Goal: Navigation & Orientation: Find specific page/section

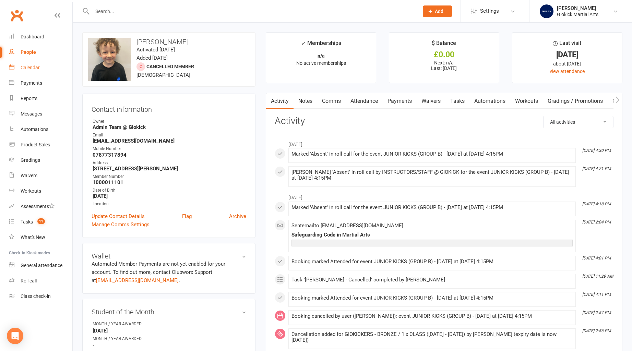
click at [31, 67] on div "Calendar" at bounding box center [30, 67] width 19 height 5
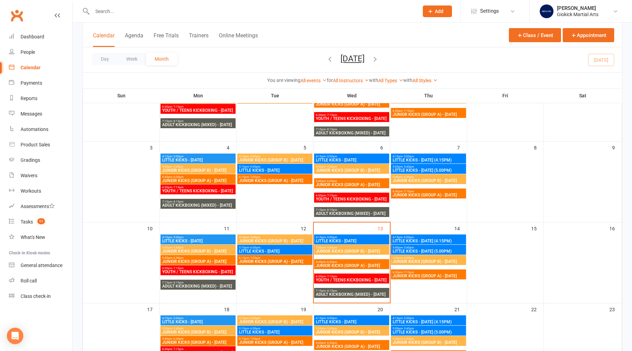
scroll to position [100, 0]
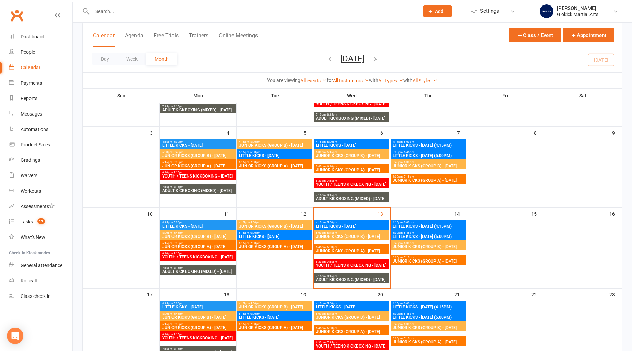
click at [376, 225] on span "LITTLE KICKS - [DATE]" at bounding box center [352, 226] width 72 height 4
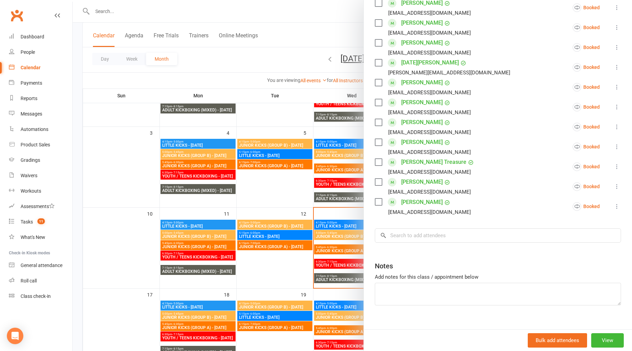
scroll to position [240, 0]
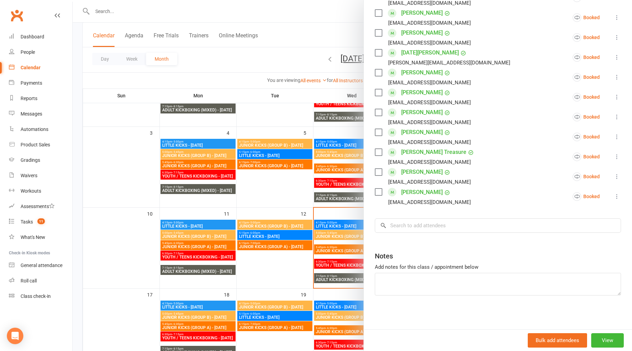
click at [265, 261] on div at bounding box center [353, 175] width 560 height 351
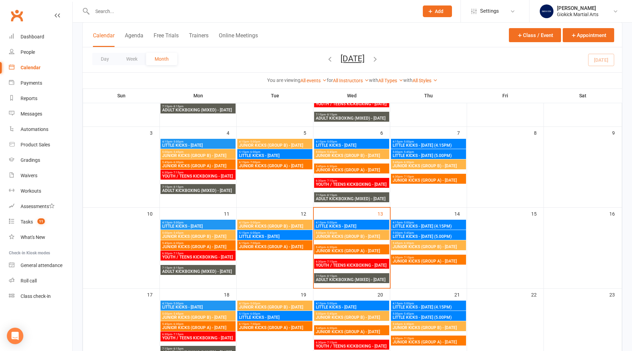
click at [337, 237] on span "JUNIOR KICKS (GROUP B) - [DATE]" at bounding box center [352, 237] width 72 height 4
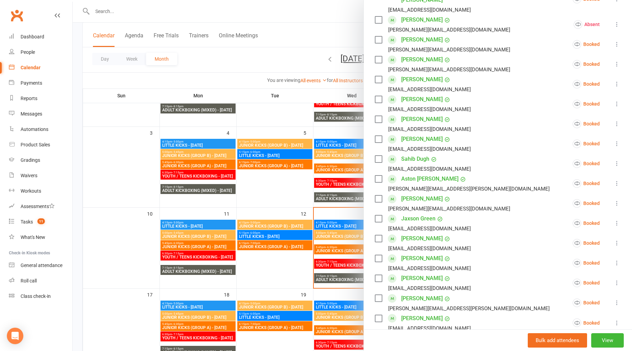
scroll to position [177, 0]
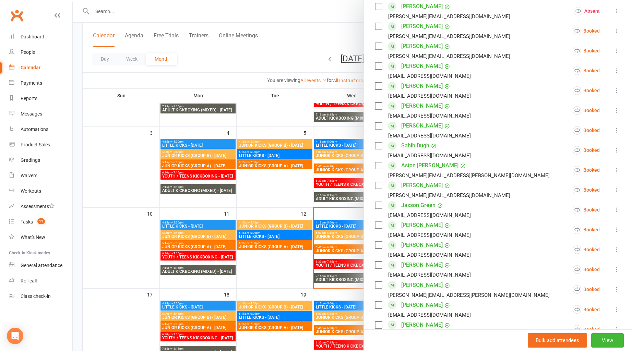
click at [278, 258] on div at bounding box center [353, 175] width 560 height 351
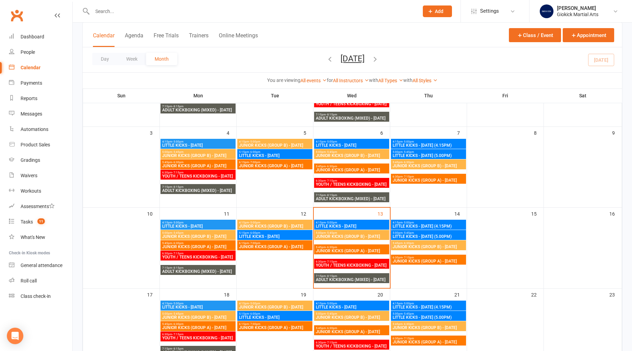
click at [339, 252] on span "JUNIOR KICKS (GROUP A) - [DATE]" at bounding box center [352, 251] width 72 height 4
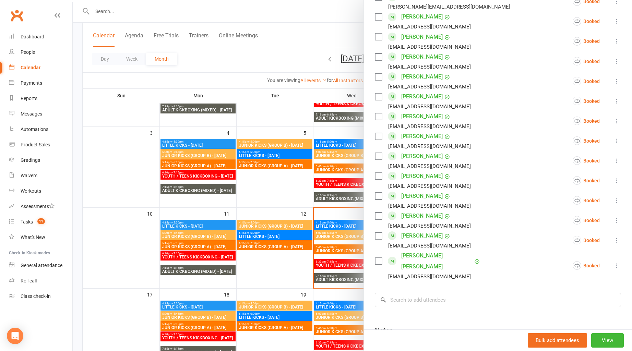
scroll to position [479, 0]
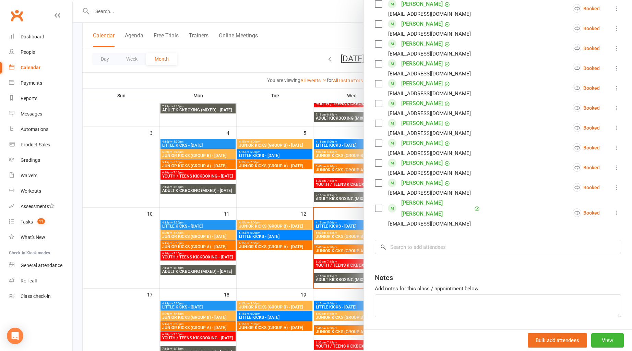
click at [279, 267] on div at bounding box center [353, 175] width 560 height 351
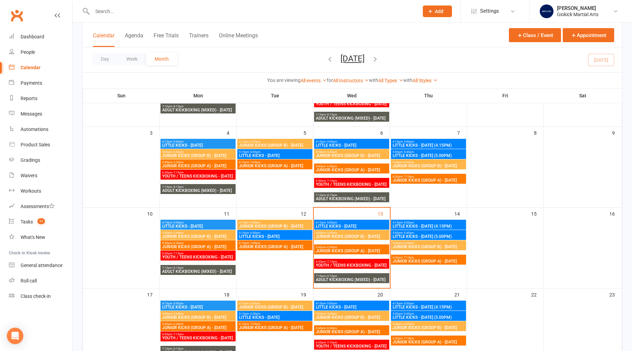
click at [344, 268] on span "YOUTH / TEENS KICKBOXING - [DATE]" at bounding box center [352, 266] width 72 height 4
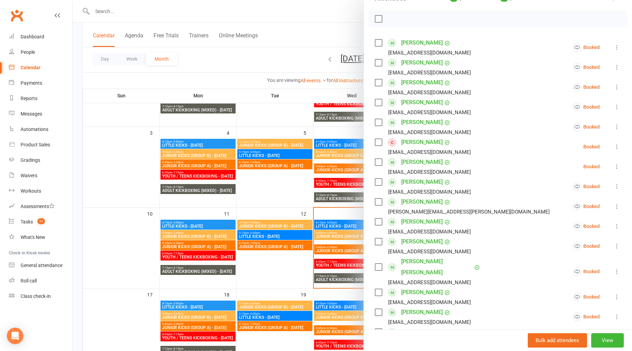
scroll to position [78, 0]
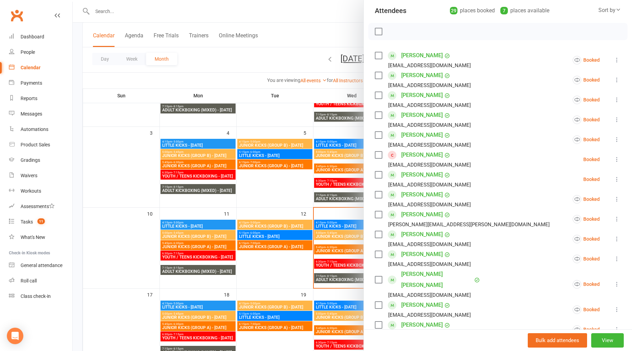
click at [428, 156] on link "[PERSON_NAME]" at bounding box center [423, 155] width 42 height 11
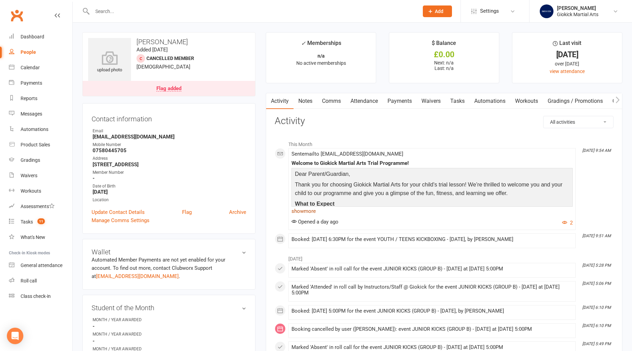
click at [302, 212] on link "show more" at bounding box center [432, 212] width 281 height 10
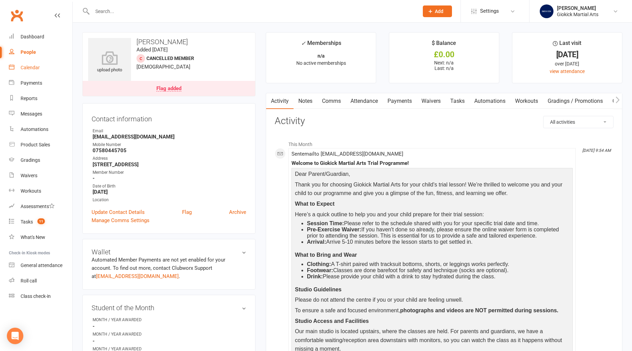
click at [35, 68] on div "Calendar" at bounding box center [30, 67] width 19 height 5
